Goal: Transaction & Acquisition: Purchase product/service

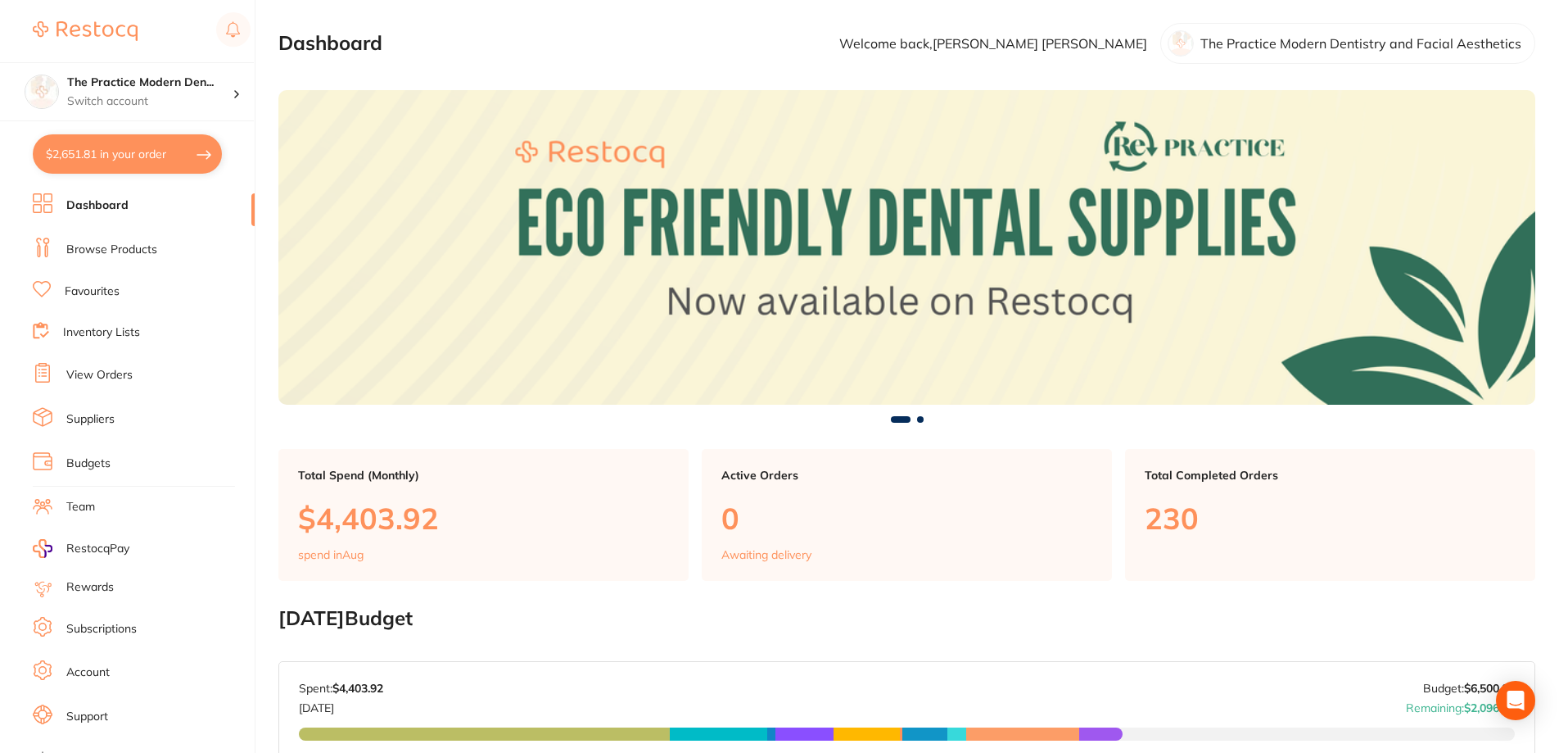
click at [107, 242] on link "Browse Products" at bounding box center [112, 250] width 91 height 16
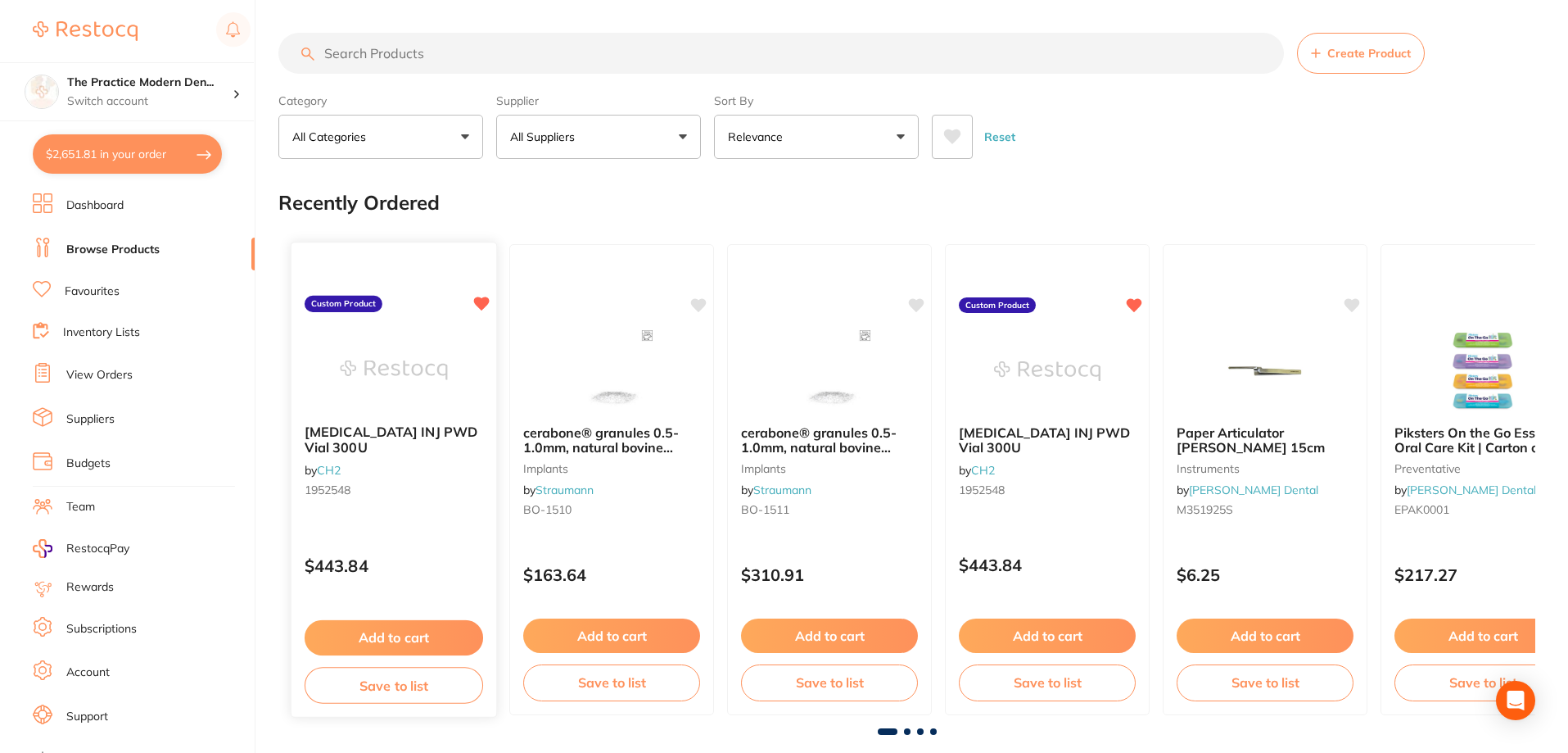
click at [387, 634] on button "Add to cart" at bounding box center [393, 638] width 179 height 35
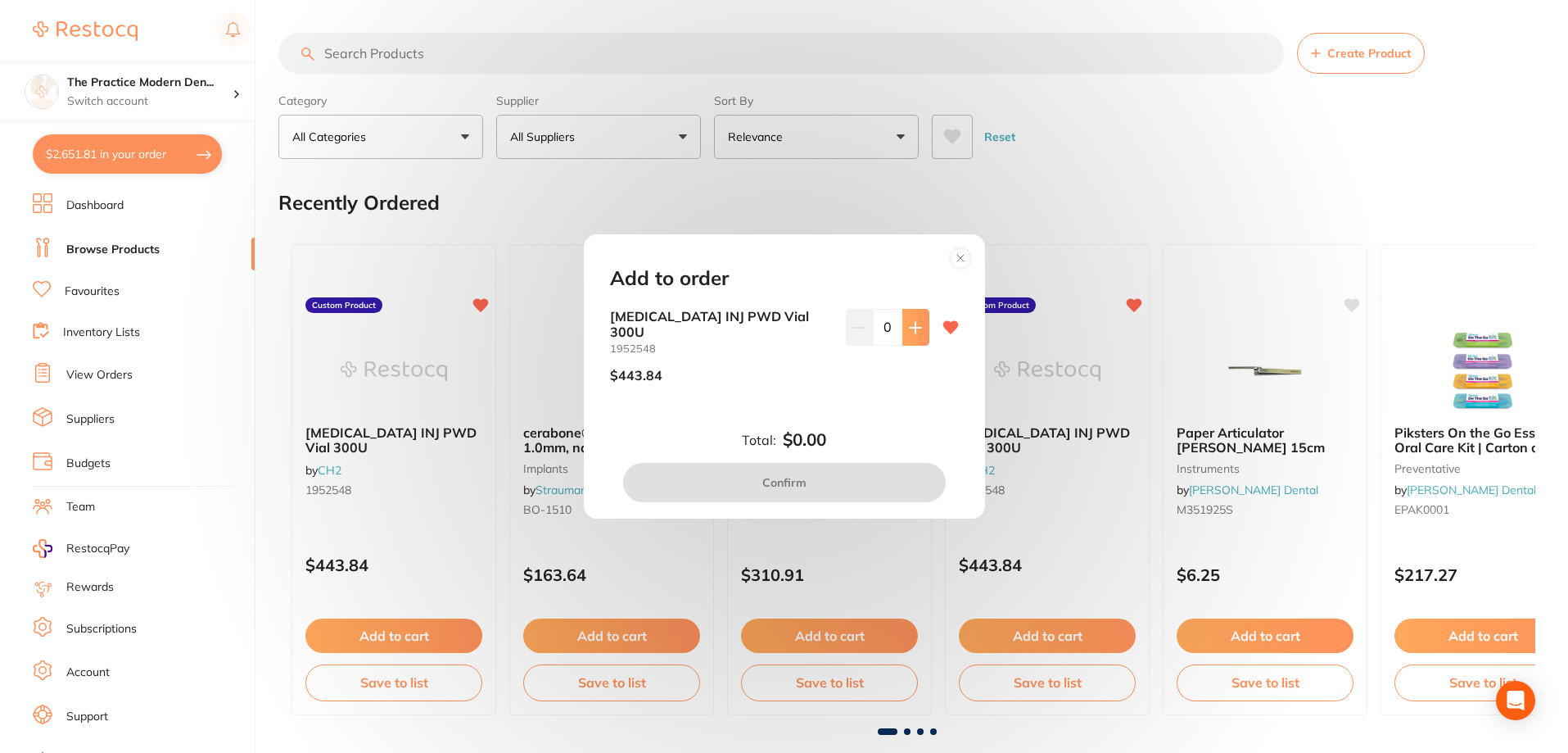
click at [908, 325] on button at bounding box center [916, 327] width 27 height 36
type input "2"
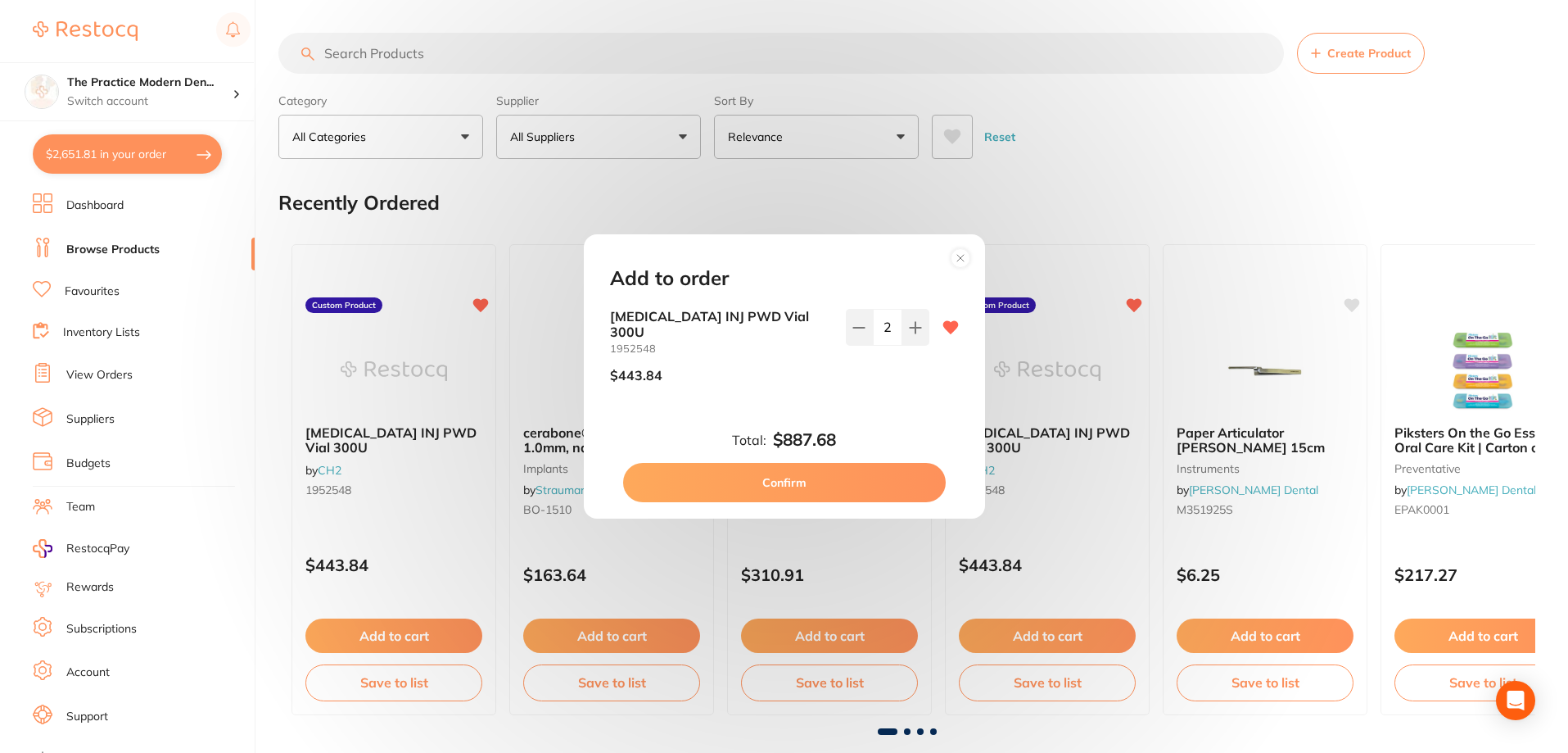
click at [851, 467] on button "Confirm" at bounding box center [785, 482] width 322 height 40
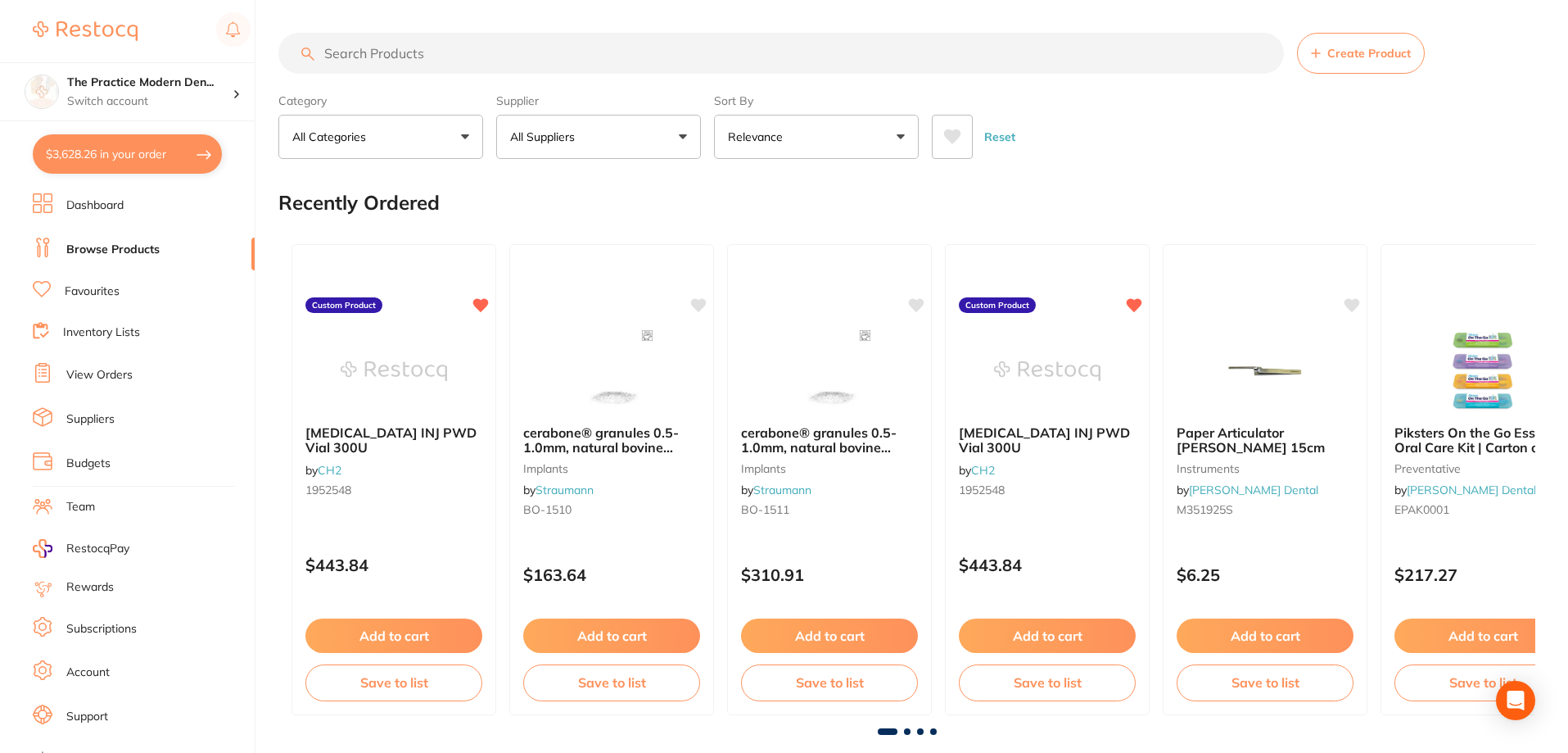
click at [128, 156] on button "$3,628.26 in your order" at bounding box center [128, 154] width 189 height 40
checkbox input "true"
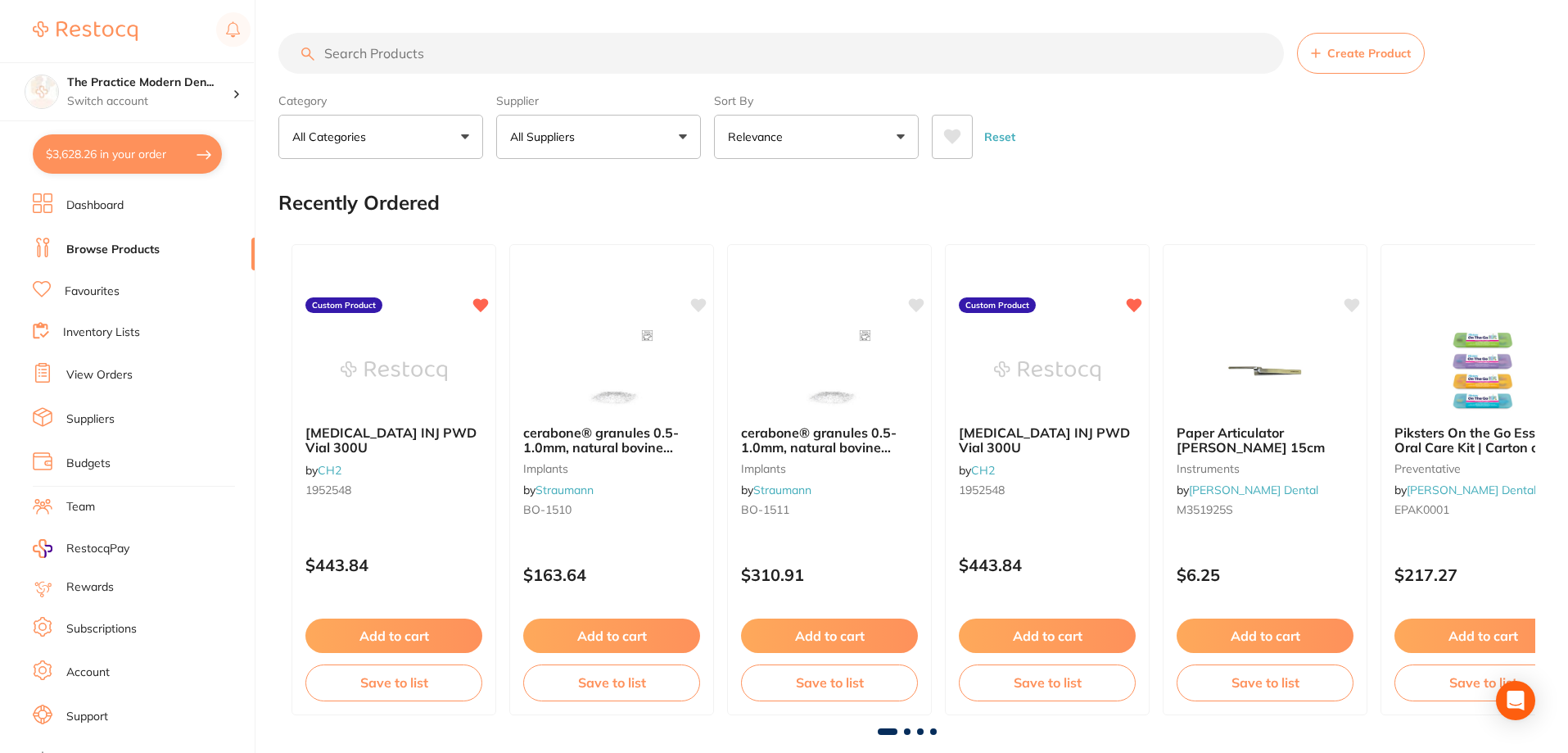
checkbox input "true"
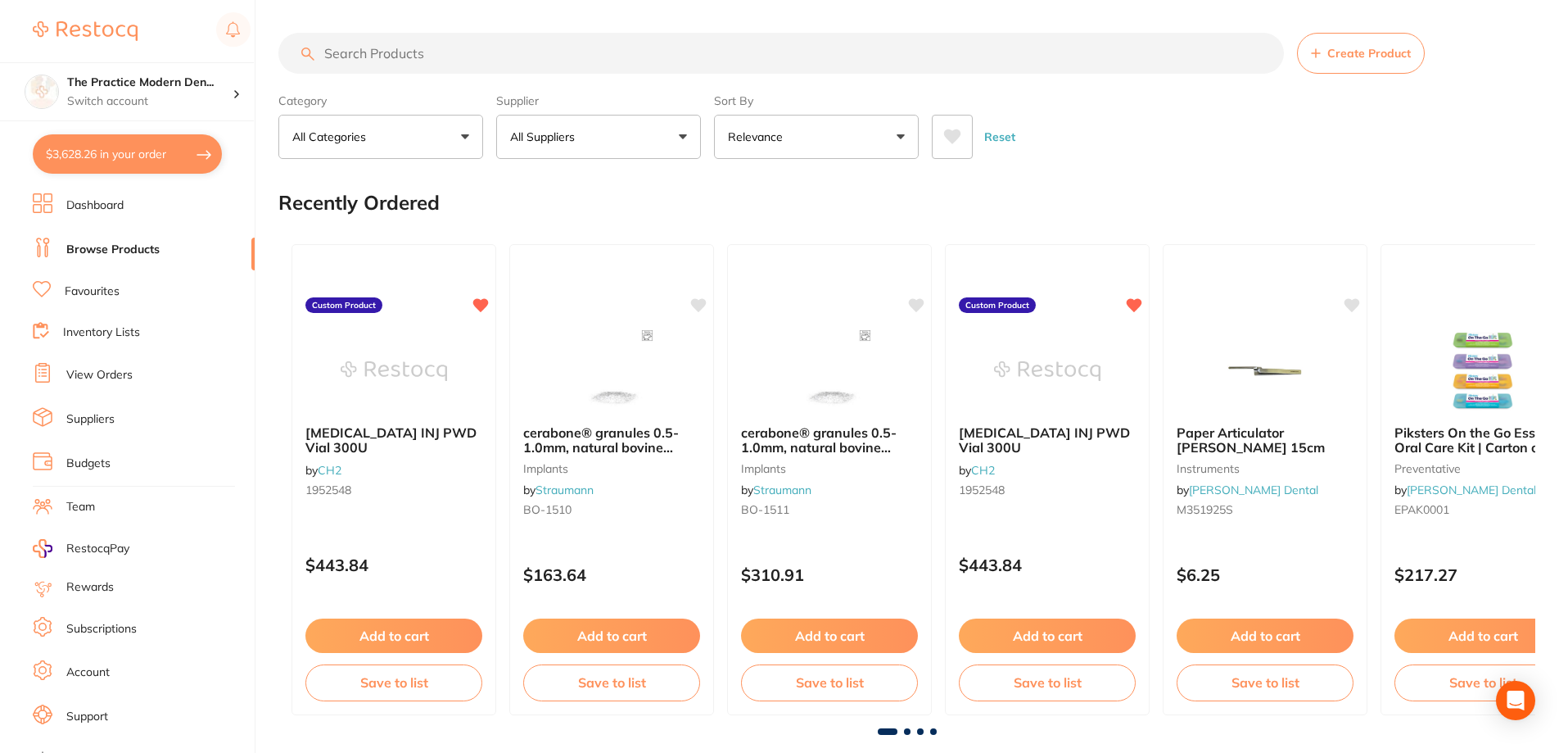
checkbox input "true"
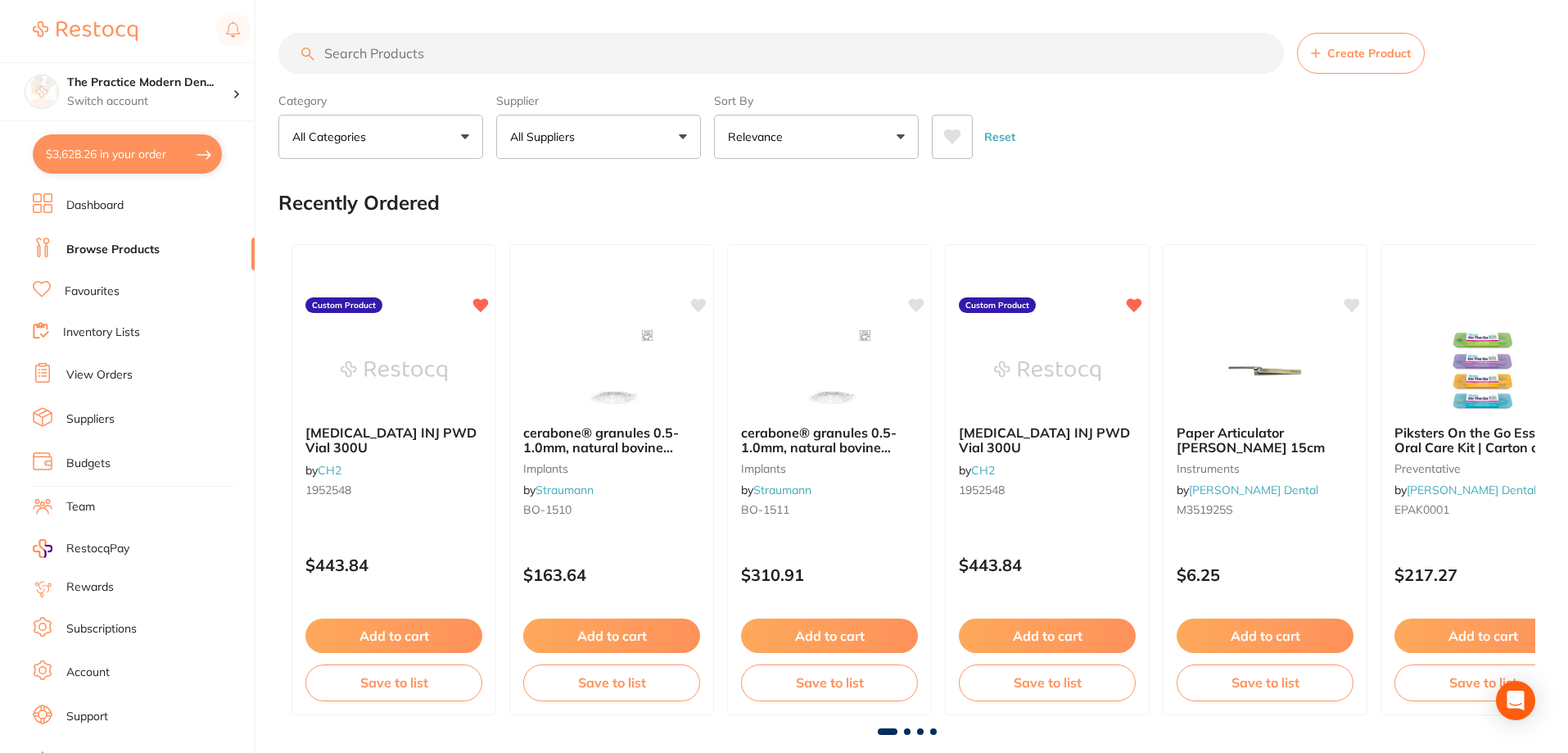
checkbox input "true"
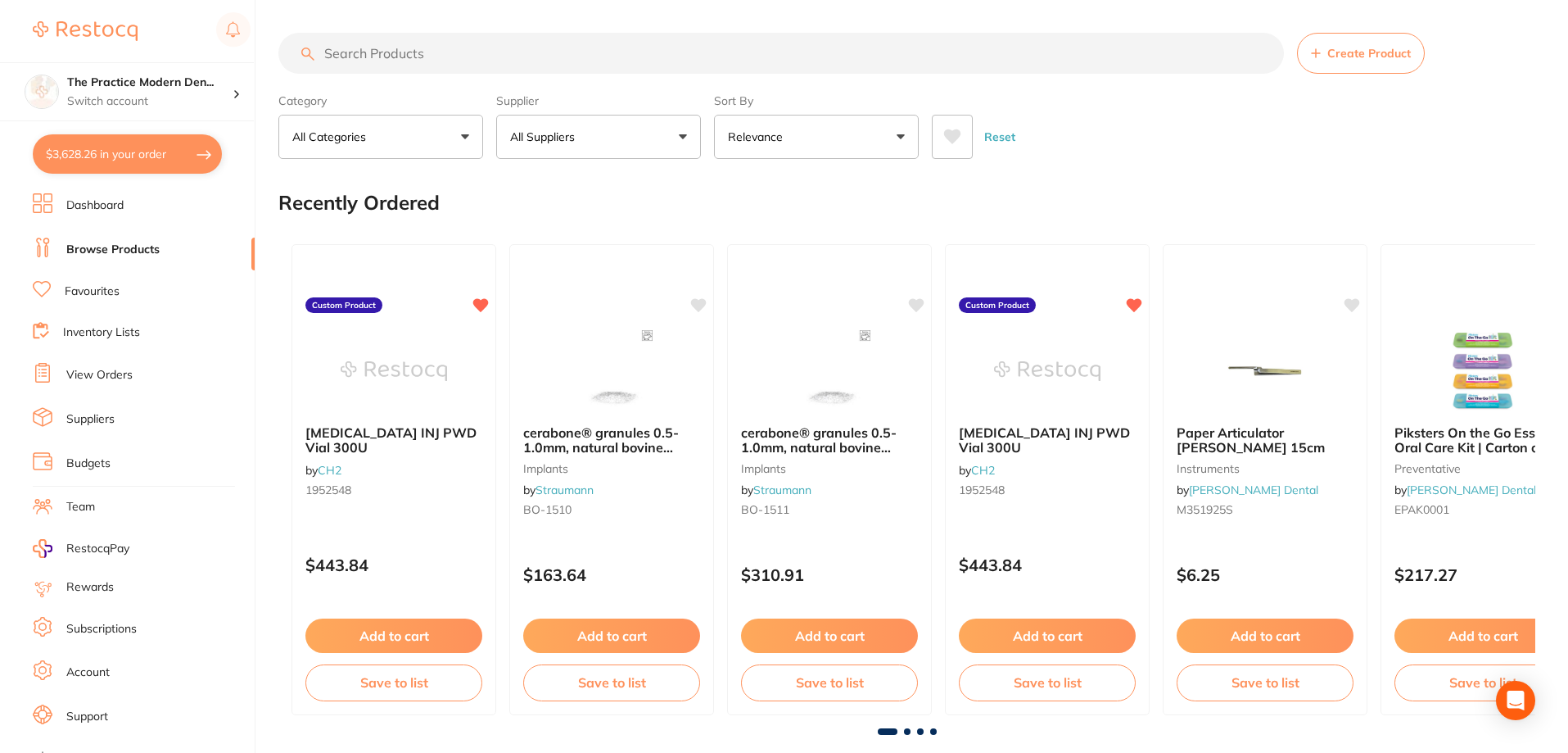
checkbox input "true"
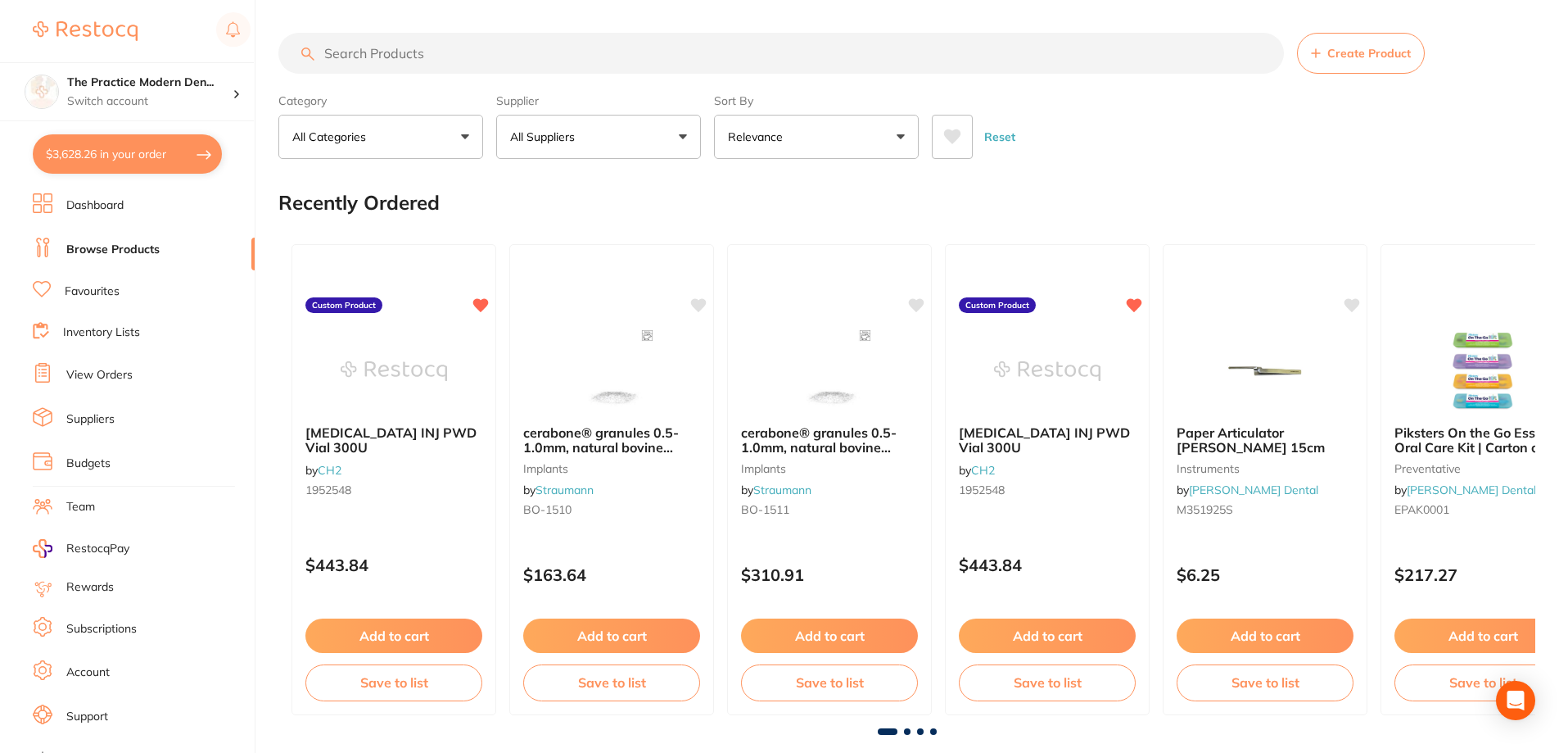
checkbox input "true"
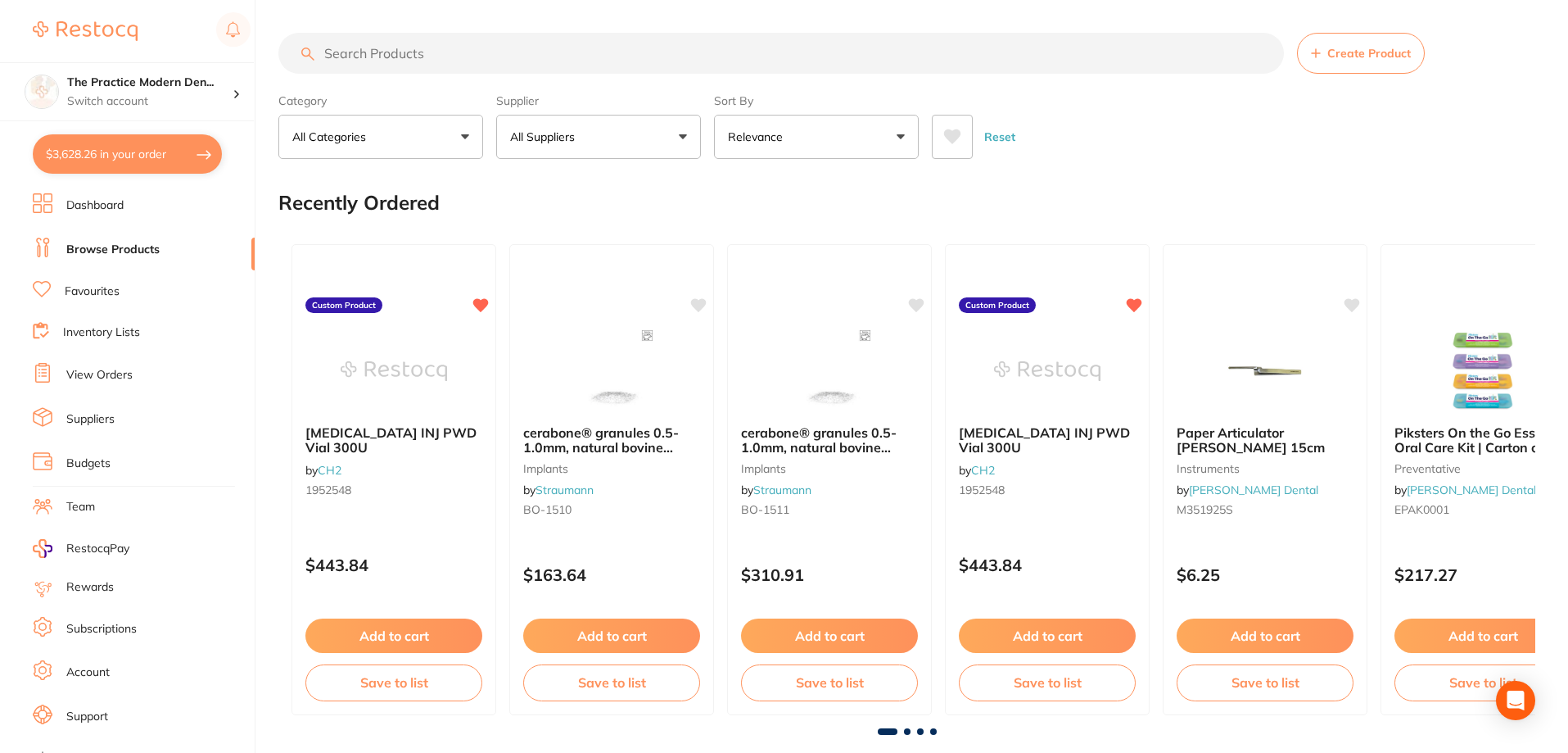
checkbox input "true"
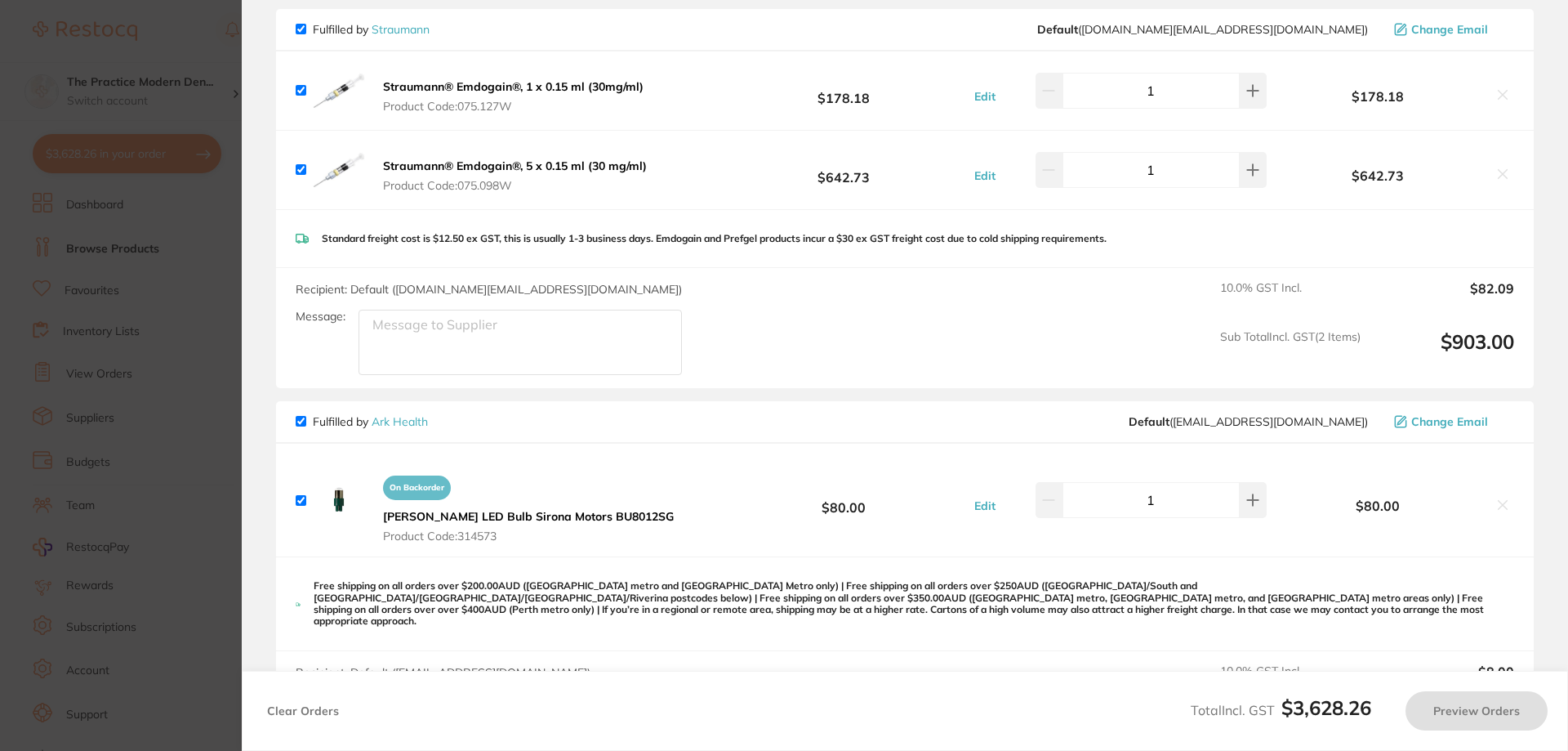
checkbox input "false"
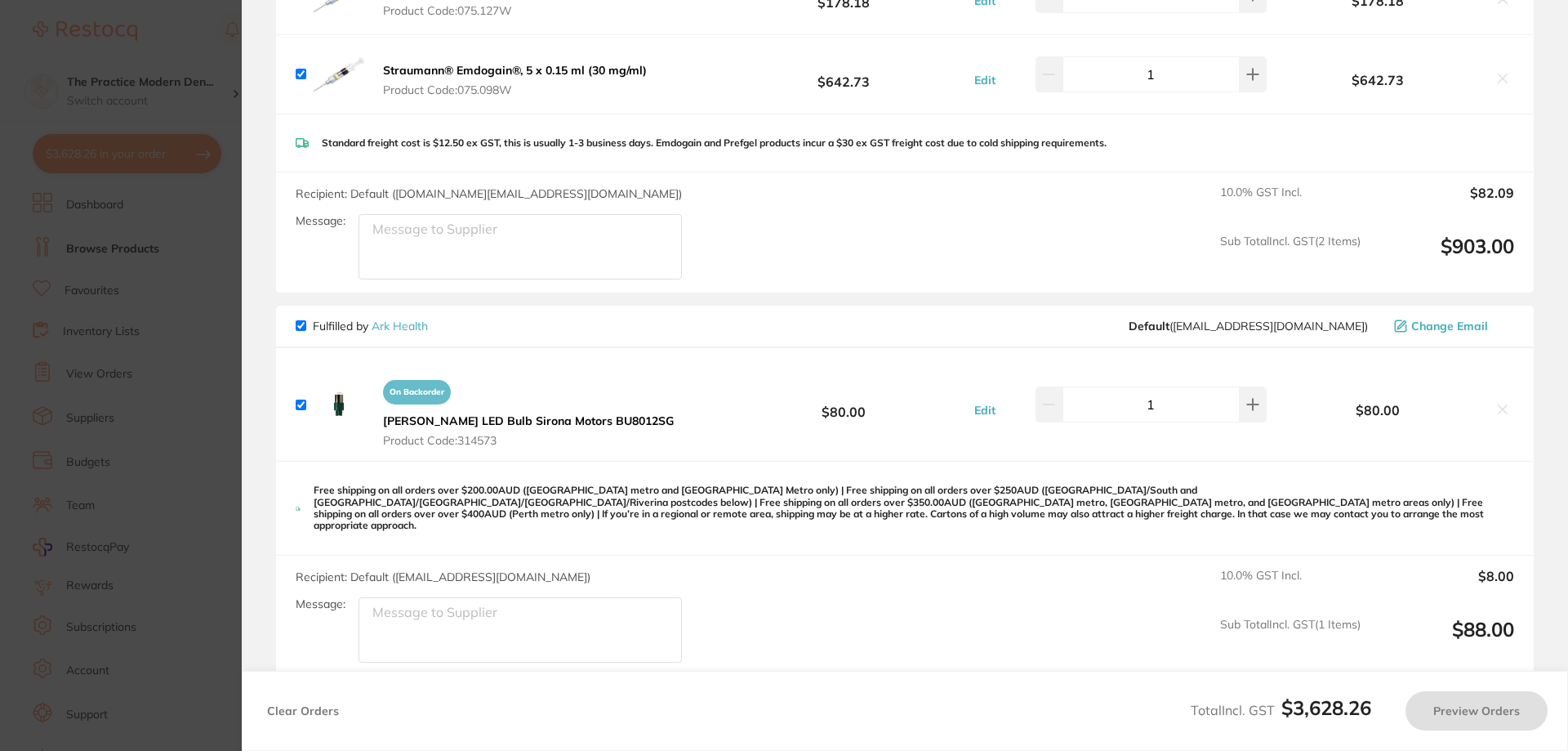
checkbox input "true"
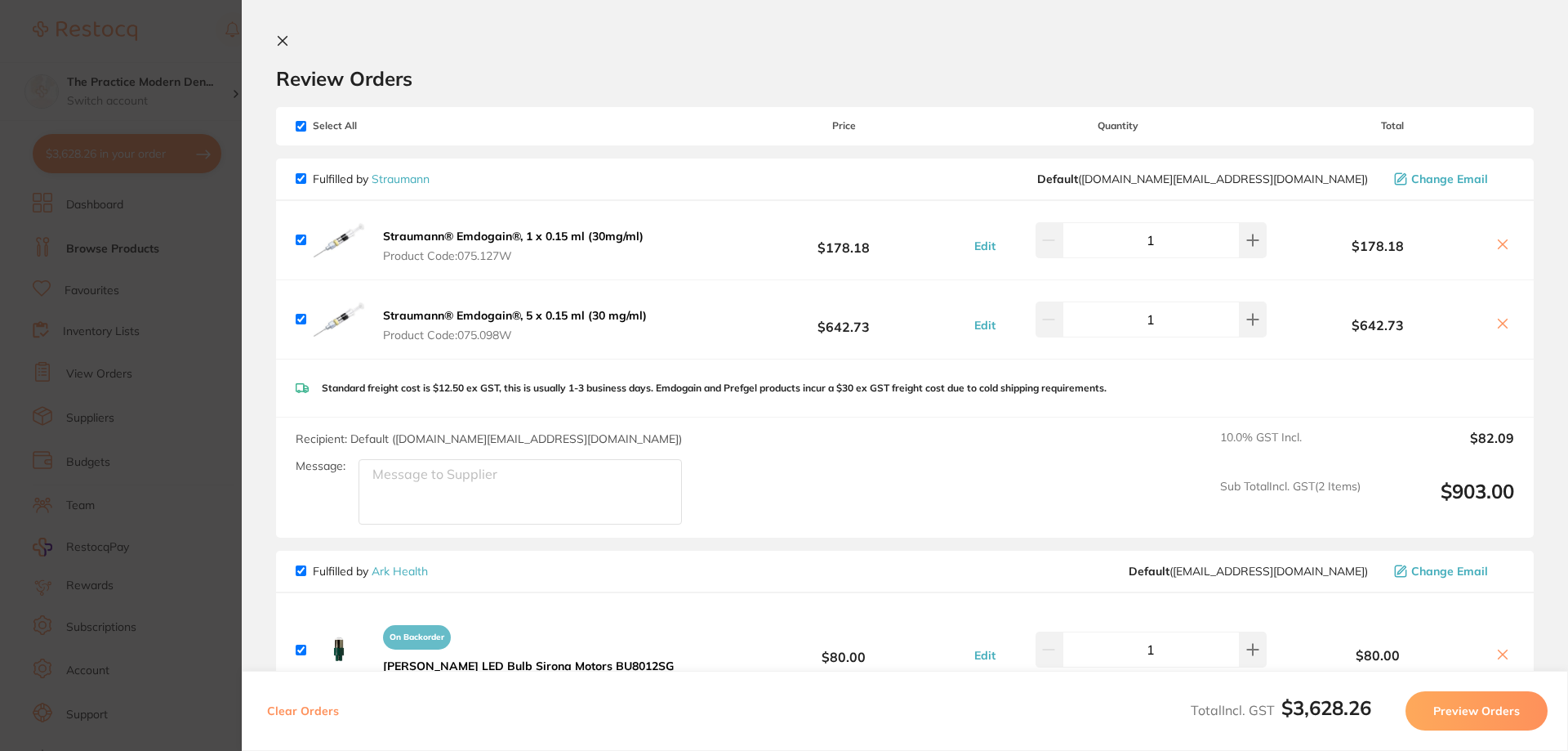
click at [299, 125] on input "checkbox" at bounding box center [300, 126] width 11 height 11
checkbox input "false"
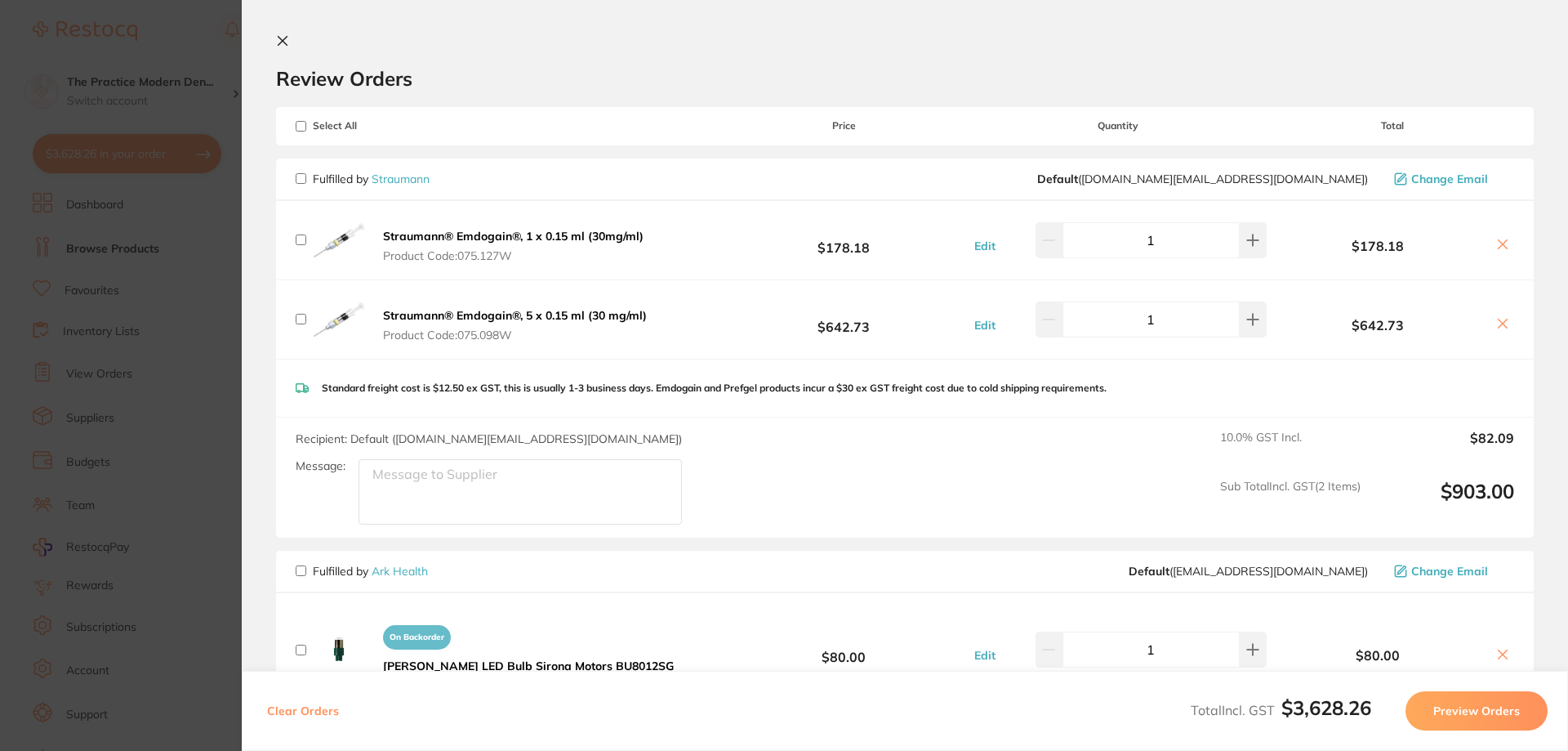
checkbox input "false"
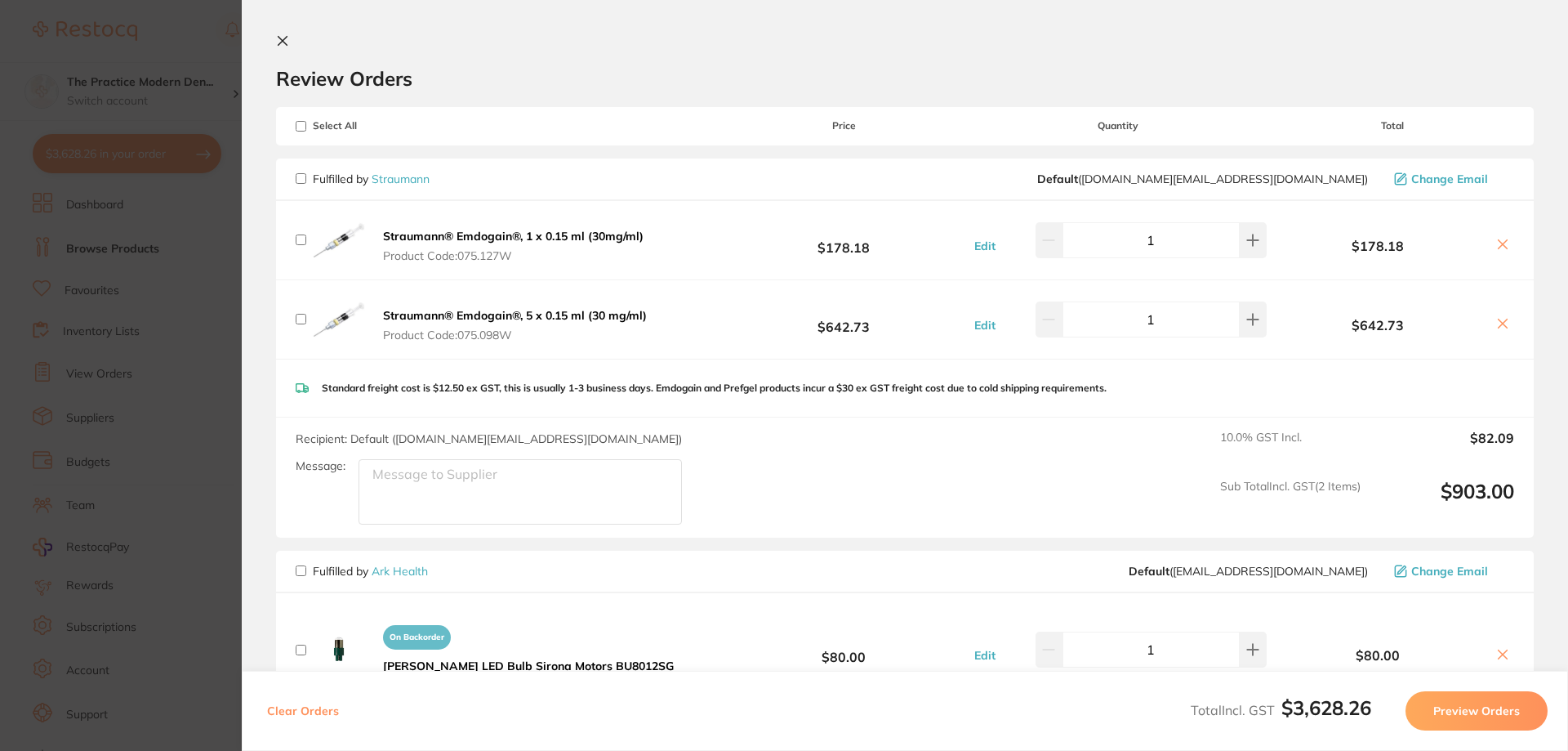
checkbox input "false"
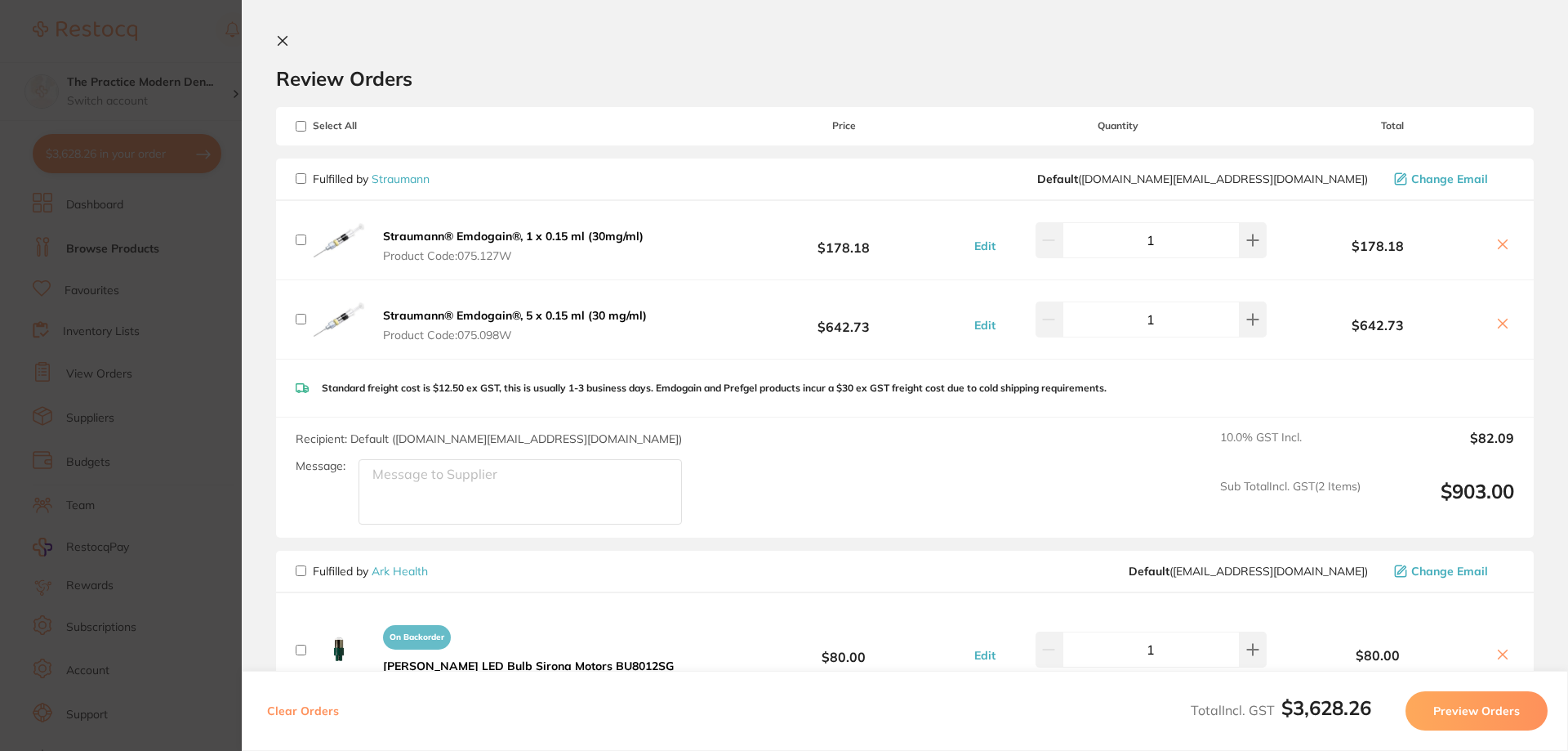
checkbox input "false"
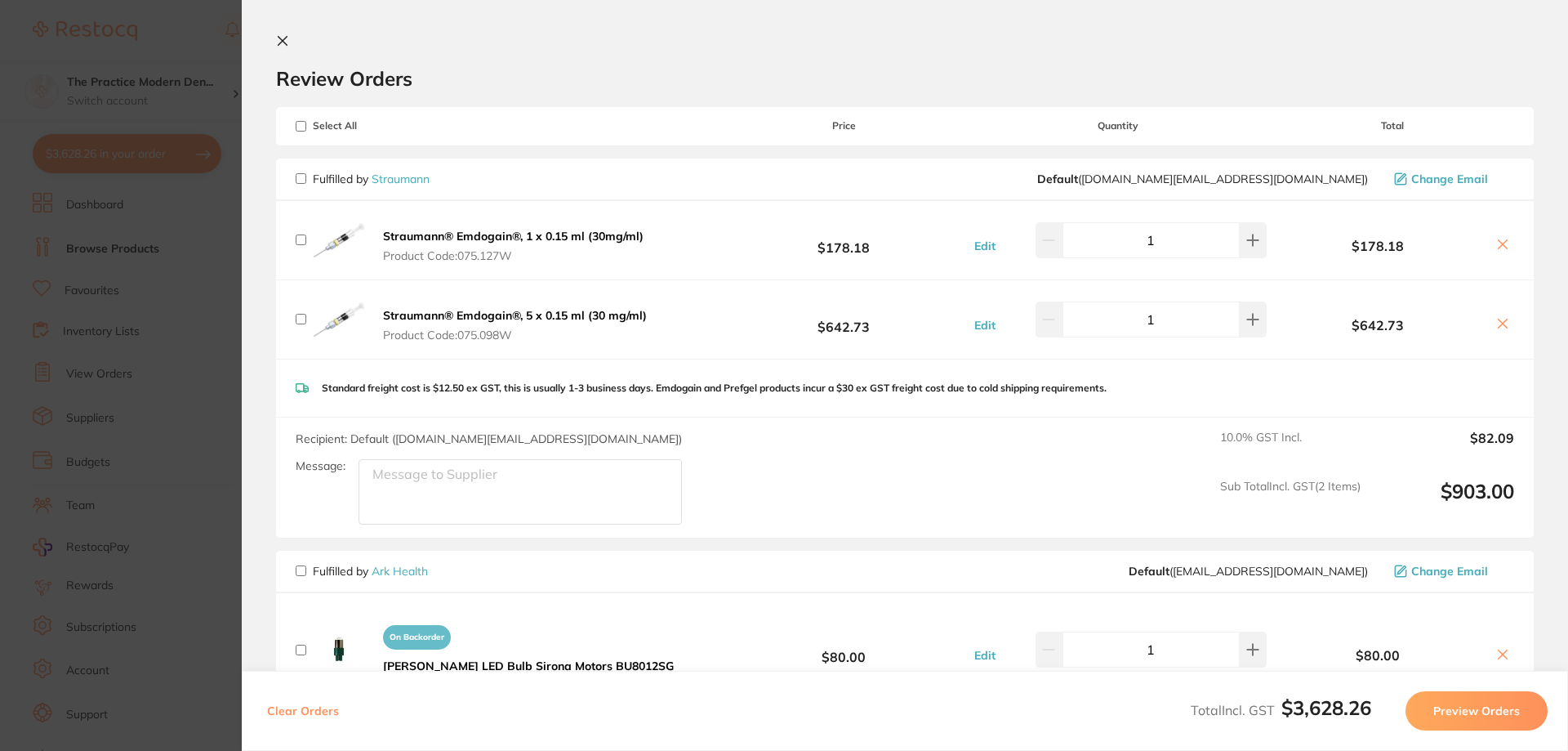
checkbox input "false"
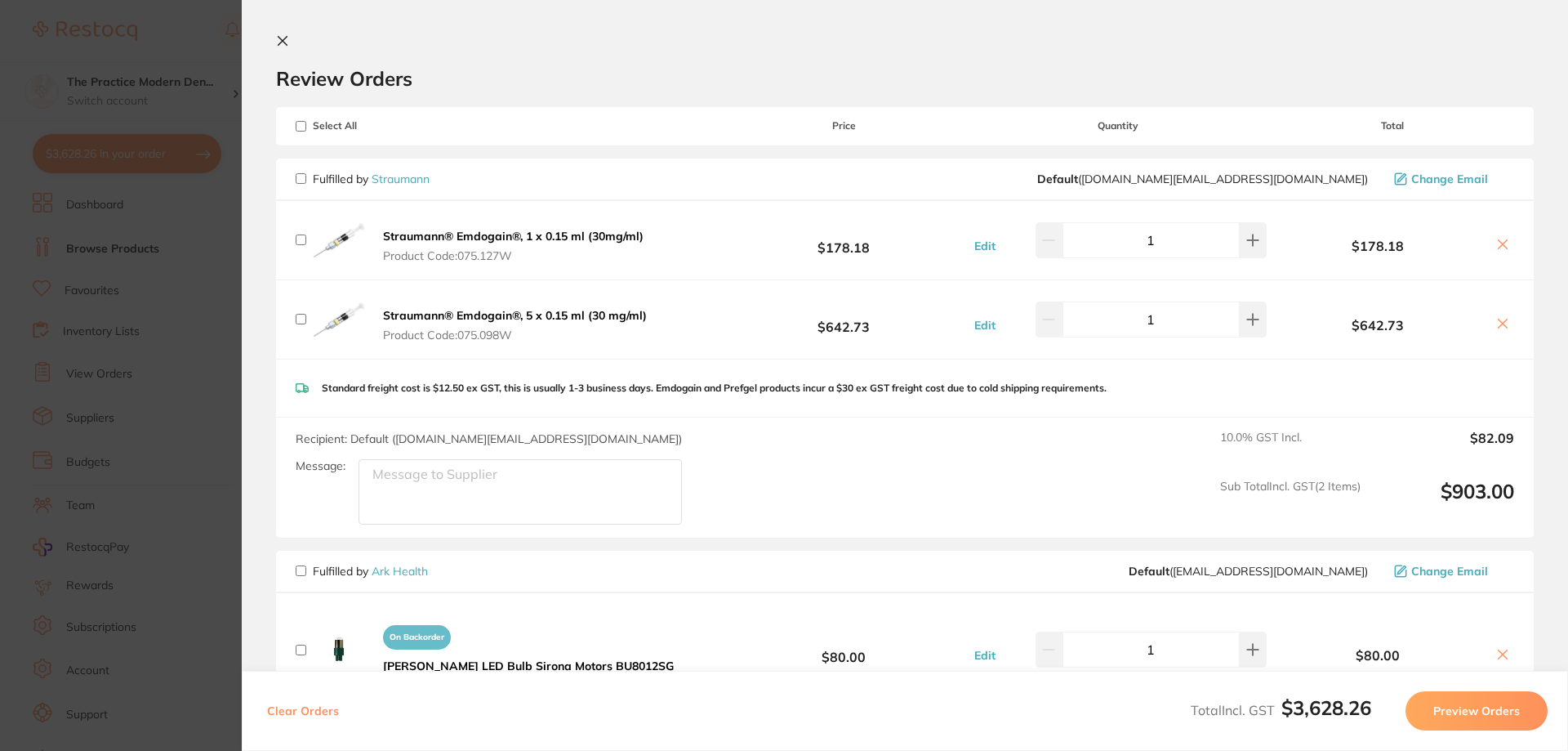
checkbox input "false"
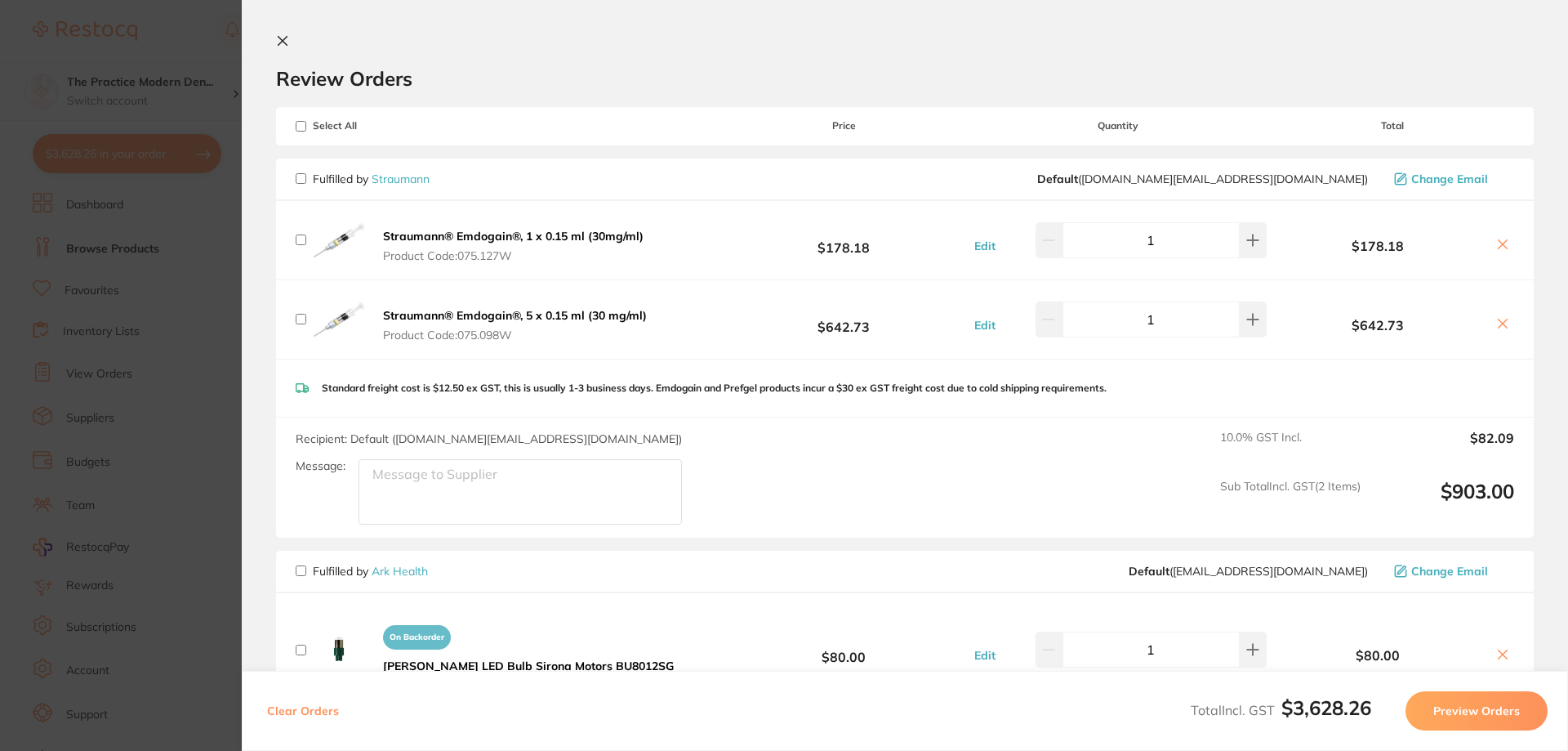
checkbox input "false"
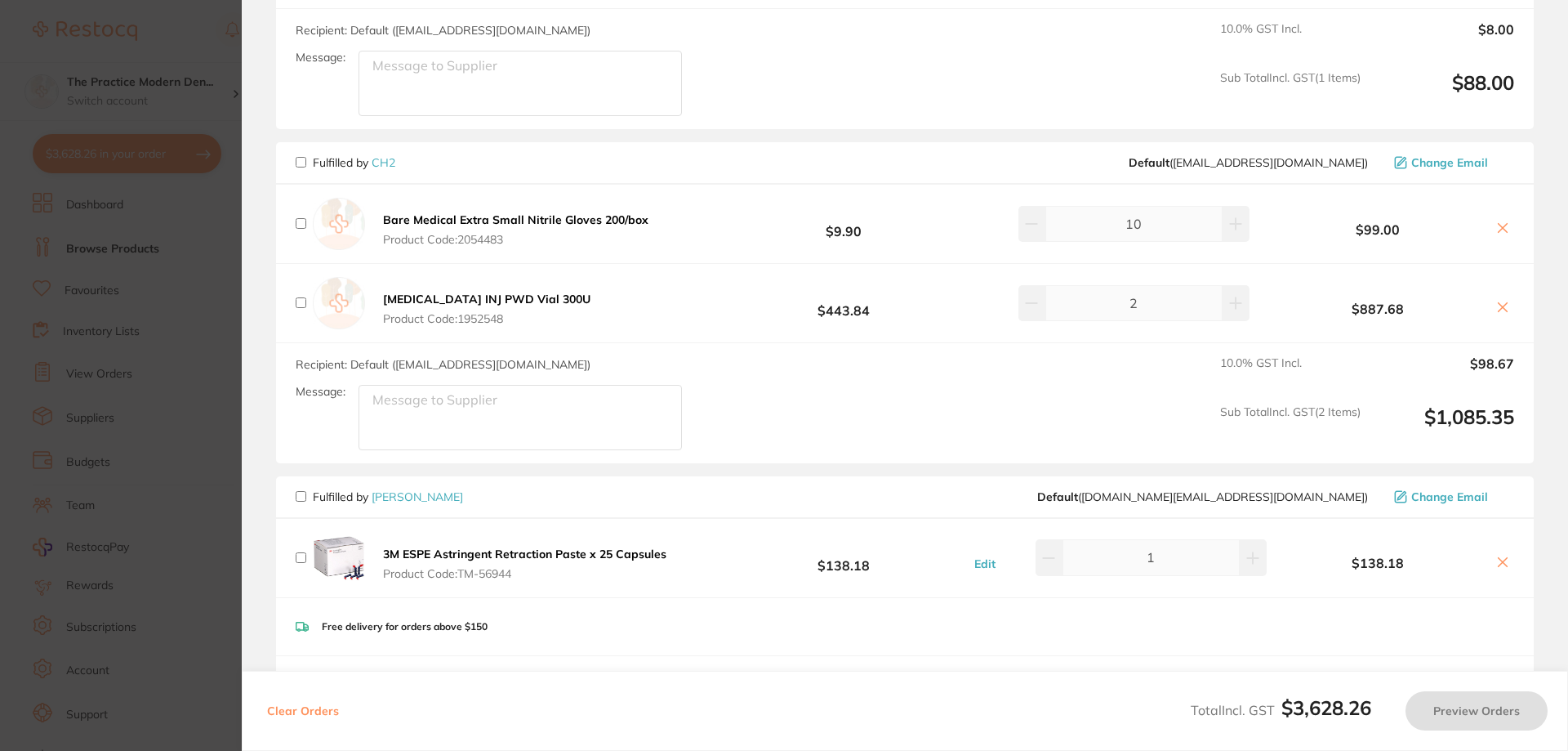
scroll to position [817, 0]
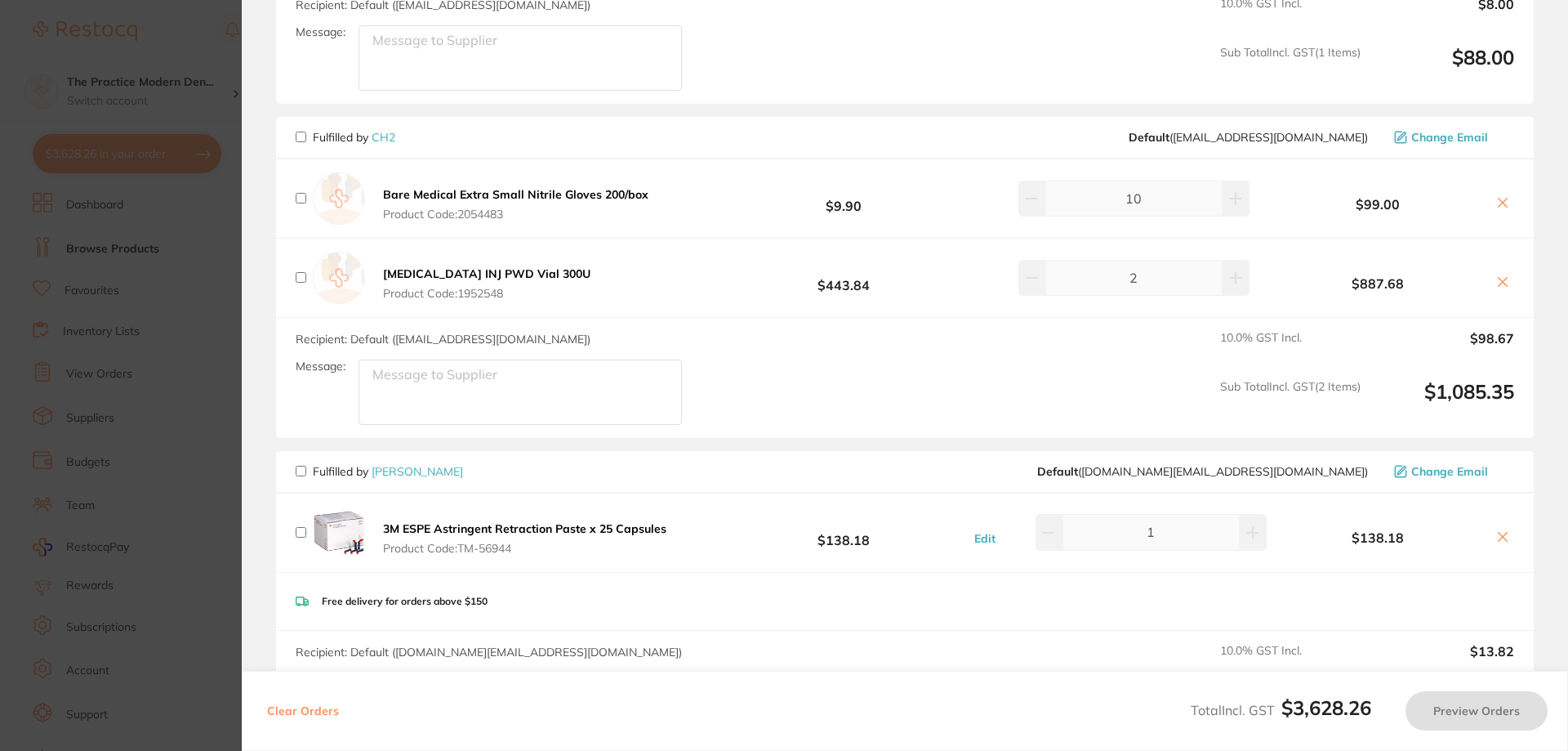
click at [299, 131] on input "checkbox" at bounding box center [300, 136] width 11 height 11
checkbox input "true"
click at [1463, 710] on button "Preview Orders" at bounding box center [1476, 711] width 142 height 39
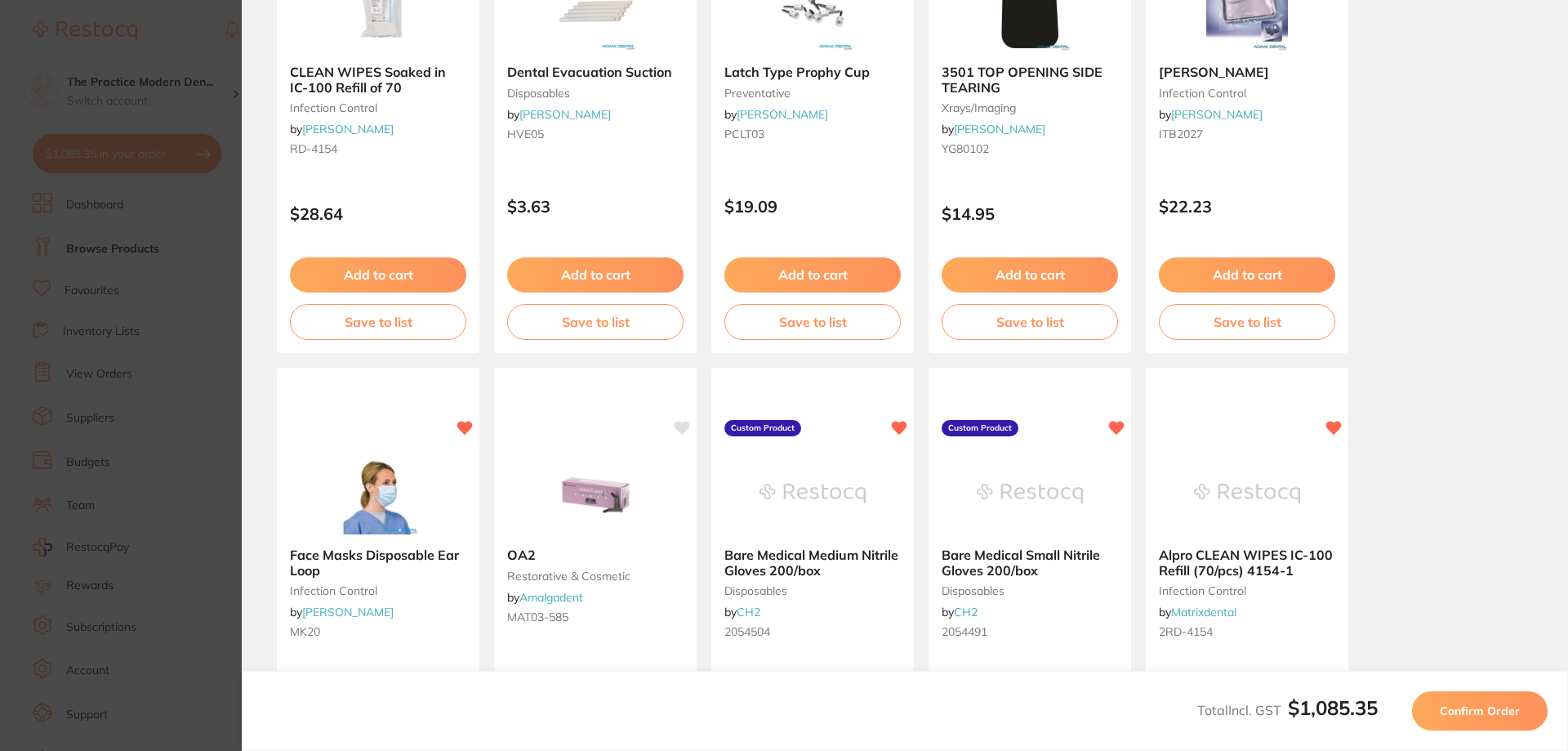
scroll to position [0, 0]
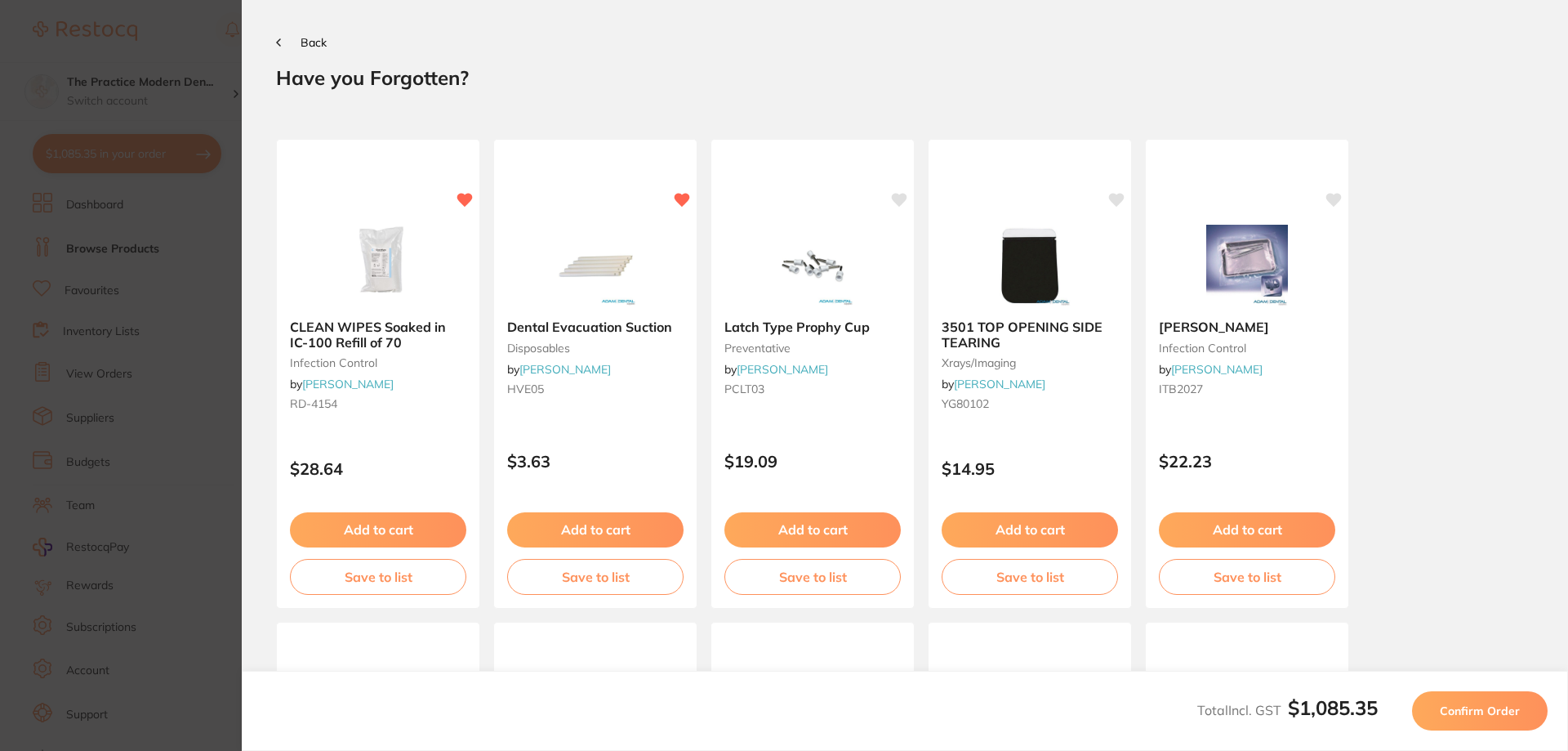
click at [1454, 705] on span "Confirm Order" at bounding box center [1480, 711] width 80 height 15
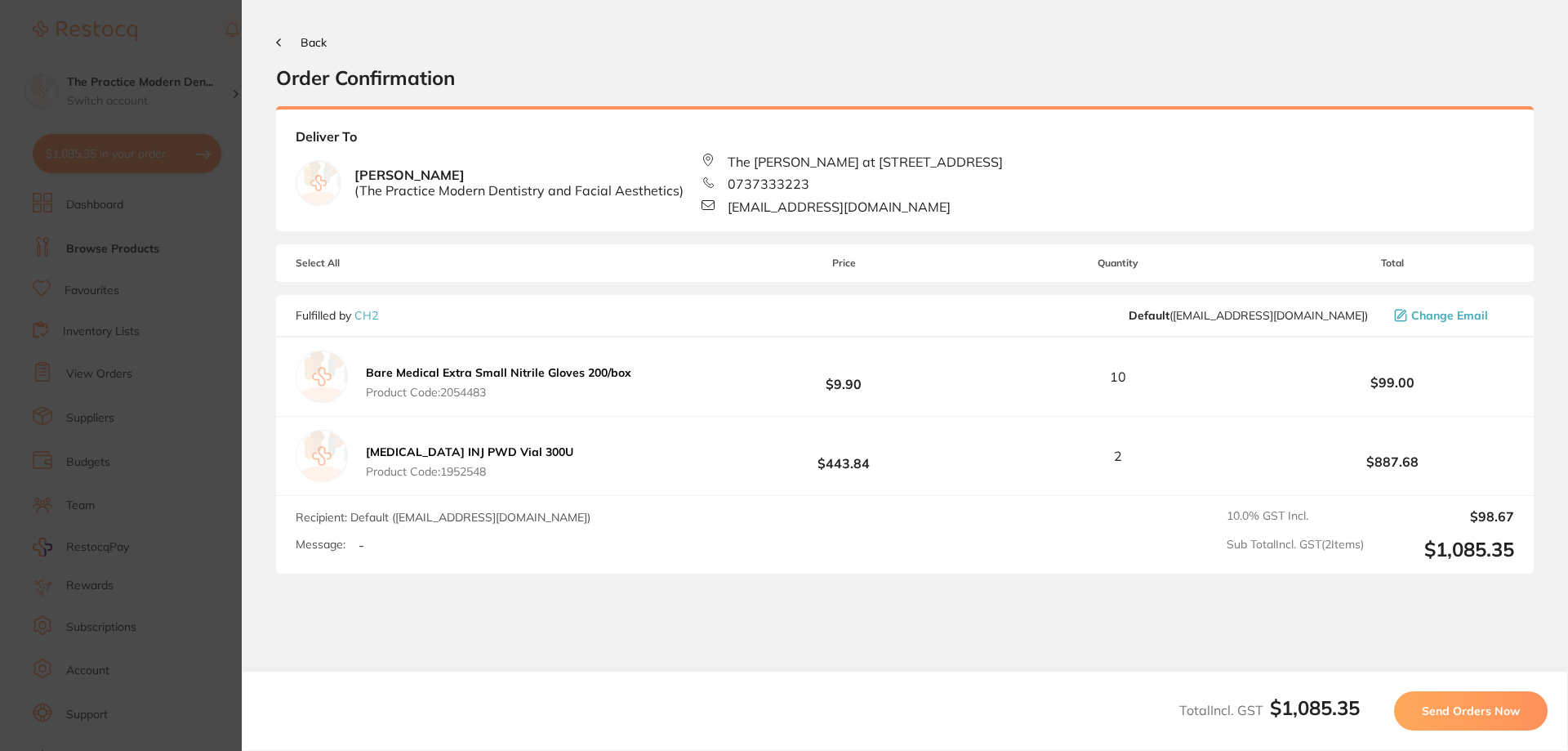
click at [1454, 705] on span "Send Orders Now" at bounding box center [1470, 711] width 98 height 15
